Goal: Task Accomplishment & Management: Use online tool/utility

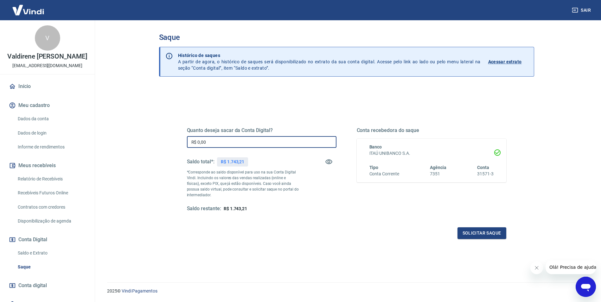
click at [217, 138] on input "R$ 0,00" at bounding box center [262, 142] width 150 height 12
drag, startPoint x: 220, startPoint y: 140, endPoint x: 170, endPoint y: 139, distance: 49.8
click at [170, 139] on div "Quanto deseja sacar da Conta Digital? R$ 0,00 ​ Saldo total*: R$ 1.743,21 *Corr…" at bounding box center [346, 204] width 375 height 235
type input "R$ 1.743,21"
click at [337, 269] on div "Quanto deseja sacar da Conta Digital? R$ 1.743,21 ​ Saldo total*: R$ 1.743,21 *…" at bounding box center [346, 204] width 375 height 235
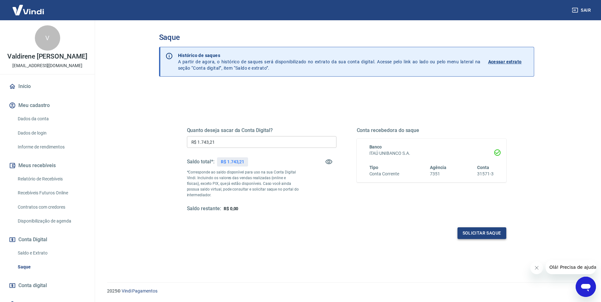
click at [485, 232] on button "Solicitar saque" at bounding box center [482, 234] width 49 height 12
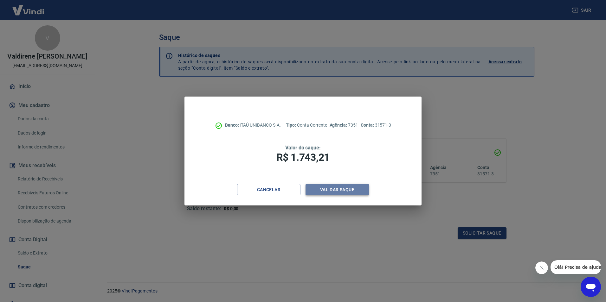
click at [337, 187] on button "Validar saque" at bounding box center [337, 190] width 63 height 12
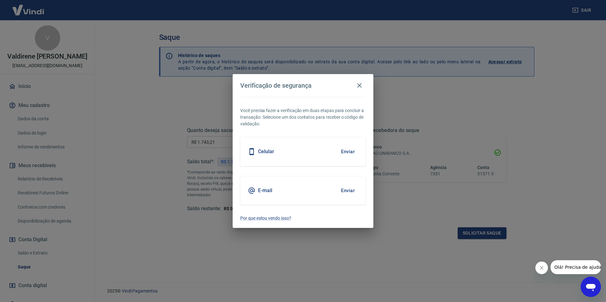
click at [285, 155] on div "Celular Enviar" at bounding box center [303, 152] width 126 height 29
click at [349, 152] on button "Enviar" at bounding box center [348, 151] width 21 height 13
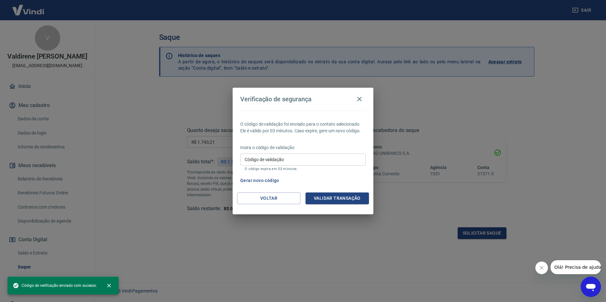
click at [589, 0] on div at bounding box center [300, 0] width 601 height 0
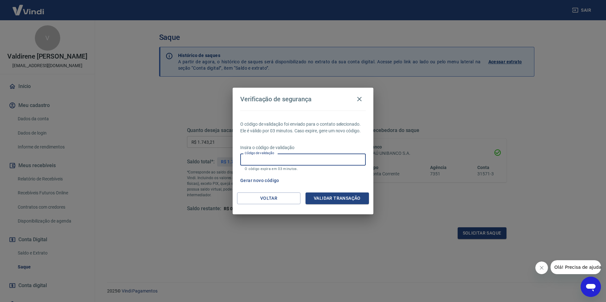
click at [297, 159] on input "Código de validação" at bounding box center [303, 160] width 126 height 12
click at [268, 183] on button "Gerar novo código" at bounding box center [260, 181] width 44 height 12
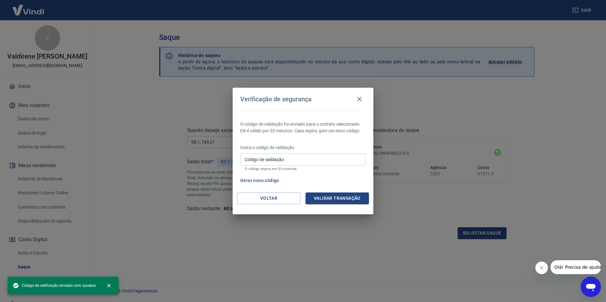
click at [281, 164] on input "Código de validação" at bounding box center [303, 160] width 126 height 12
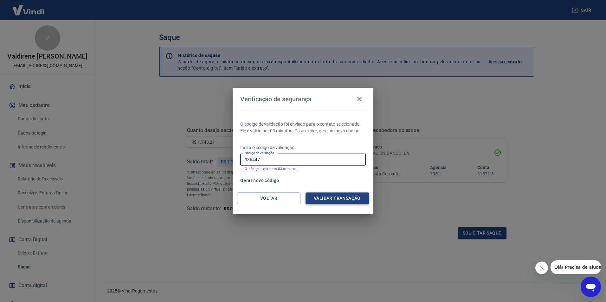
type input "936447"
click at [340, 198] on button "Validar transação" at bounding box center [337, 199] width 63 height 12
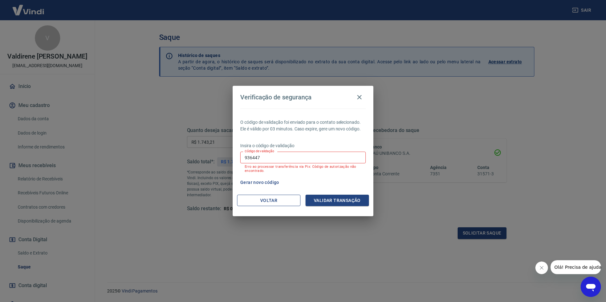
click at [275, 201] on button "Voltar" at bounding box center [268, 201] width 63 height 12
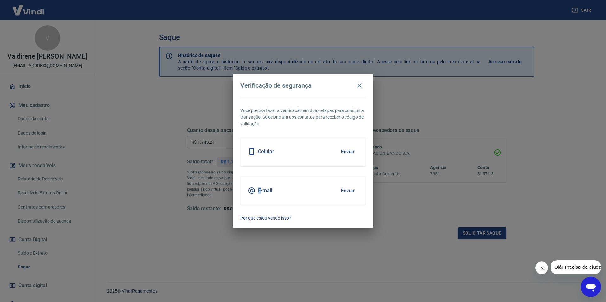
click at [259, 190] on h5 "E-mail" at bounding box center [265, 191] width 14 height 6
click at [349, 189] on button "Enviar" at bounding box center [348, 190] width 21 height 13
click at [349, 191] on button "Enviar" at bounding box center [348, 190] width 21 height 13
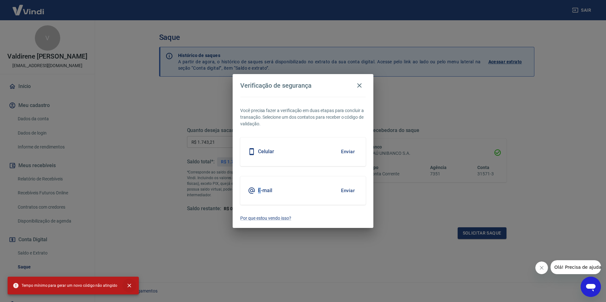
click at [126, 285] on icon "close" at bounding box center [129, 286] width 6 height 6
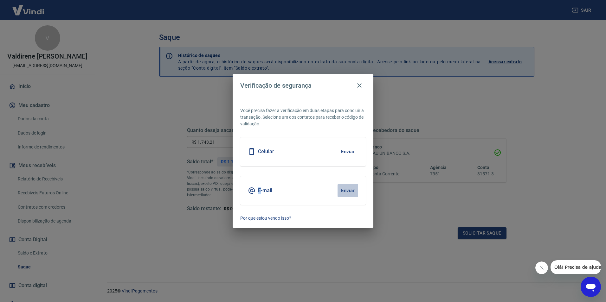
click at [350, 191] on button "Enviar" at bounding box center [348, 190] width 21 height 13
click at [282, 185] on div "E-mail Enviar" at bounding box center [303, 191] width 126 height 29
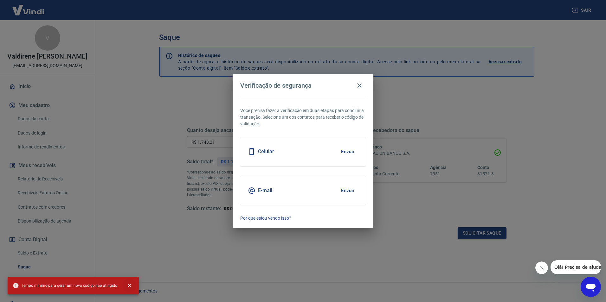
click at [127, 284] on icon "close" at bounding box center [129, 286] width 6 height 6
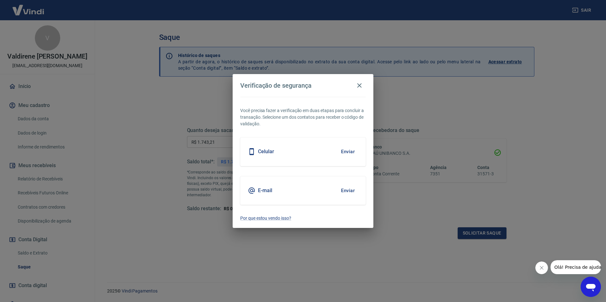
click at [350, 193] on button "Enviar" at bounding box center [348, 190] width 21 height 13
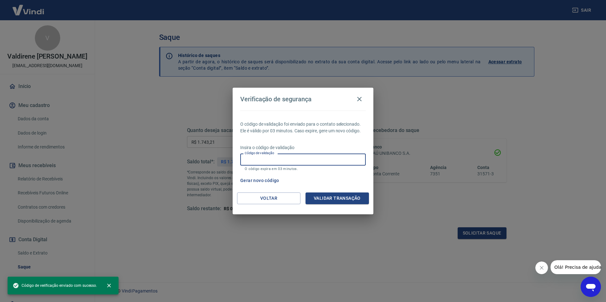
click at [293, 161] on input "Código de validação" at bounding box center [303, 160] width 126 height 12
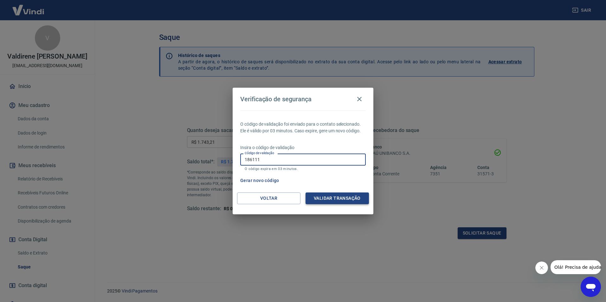
type input "186111"
click at [353, 198] on button "Validar transação" at bounding box center [337, 199] width 63 height 12
